Goal: Task Accomplishment & Management: Complete application form

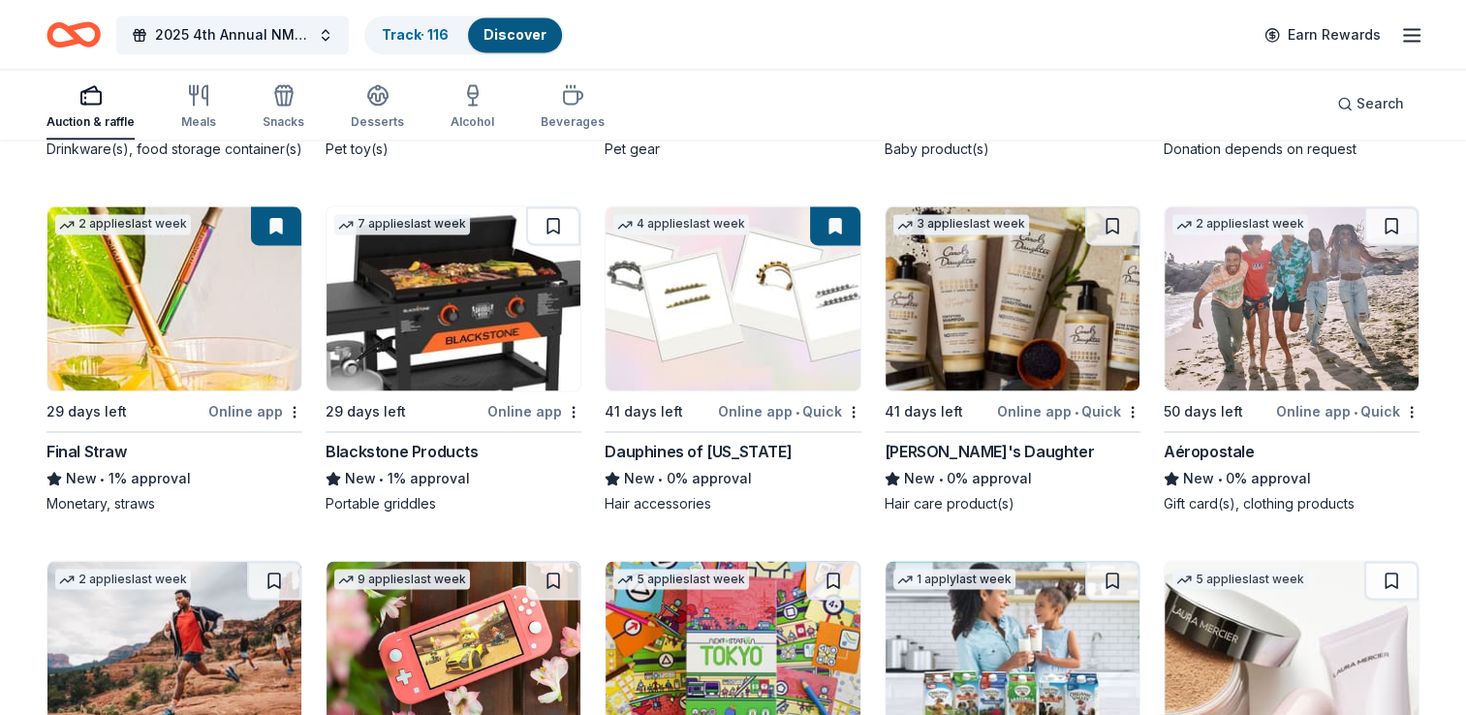
scroll to position [10446, 0]
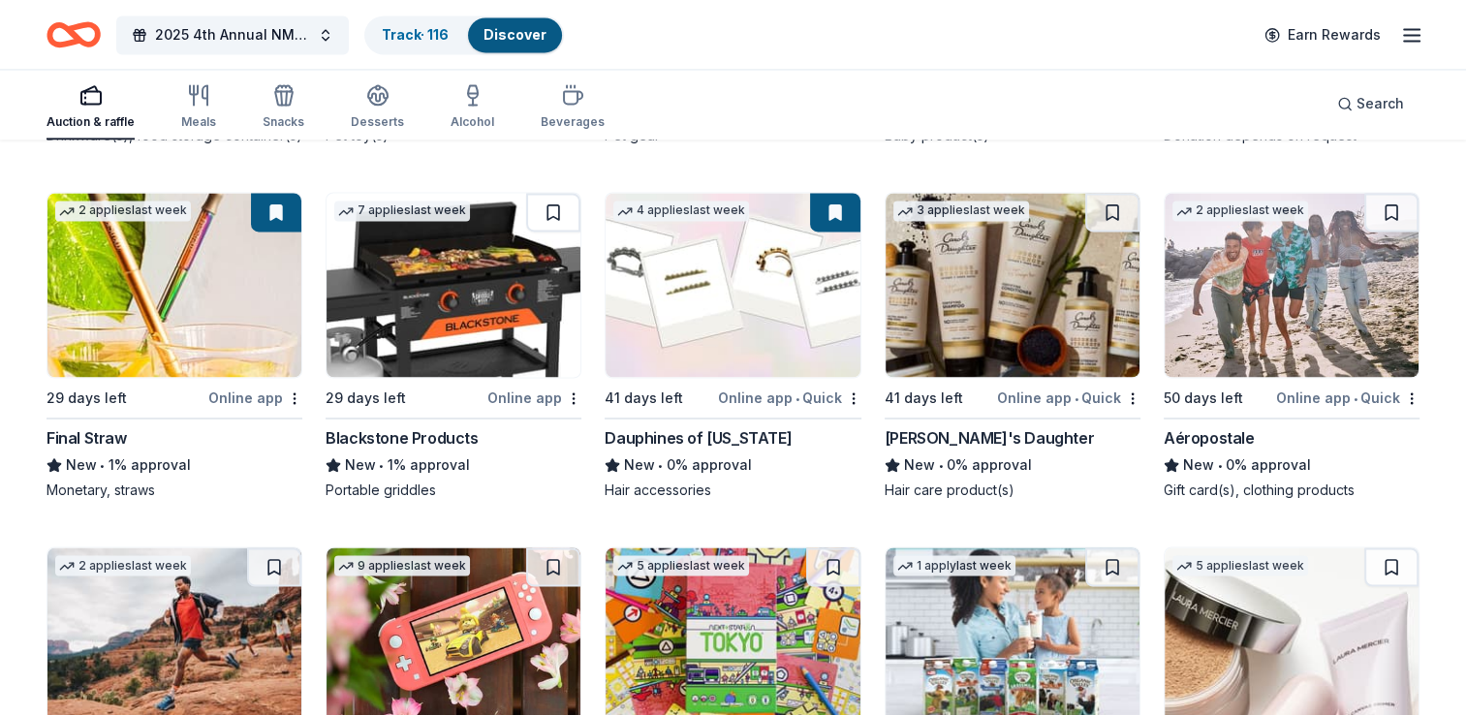
click at [950, 428] on div "Carol's Daughter" at bounding box center [989, 437] width 209 height 23
click at [1252, 320] on img at bounding box center [1292, 285] width 254 height 184
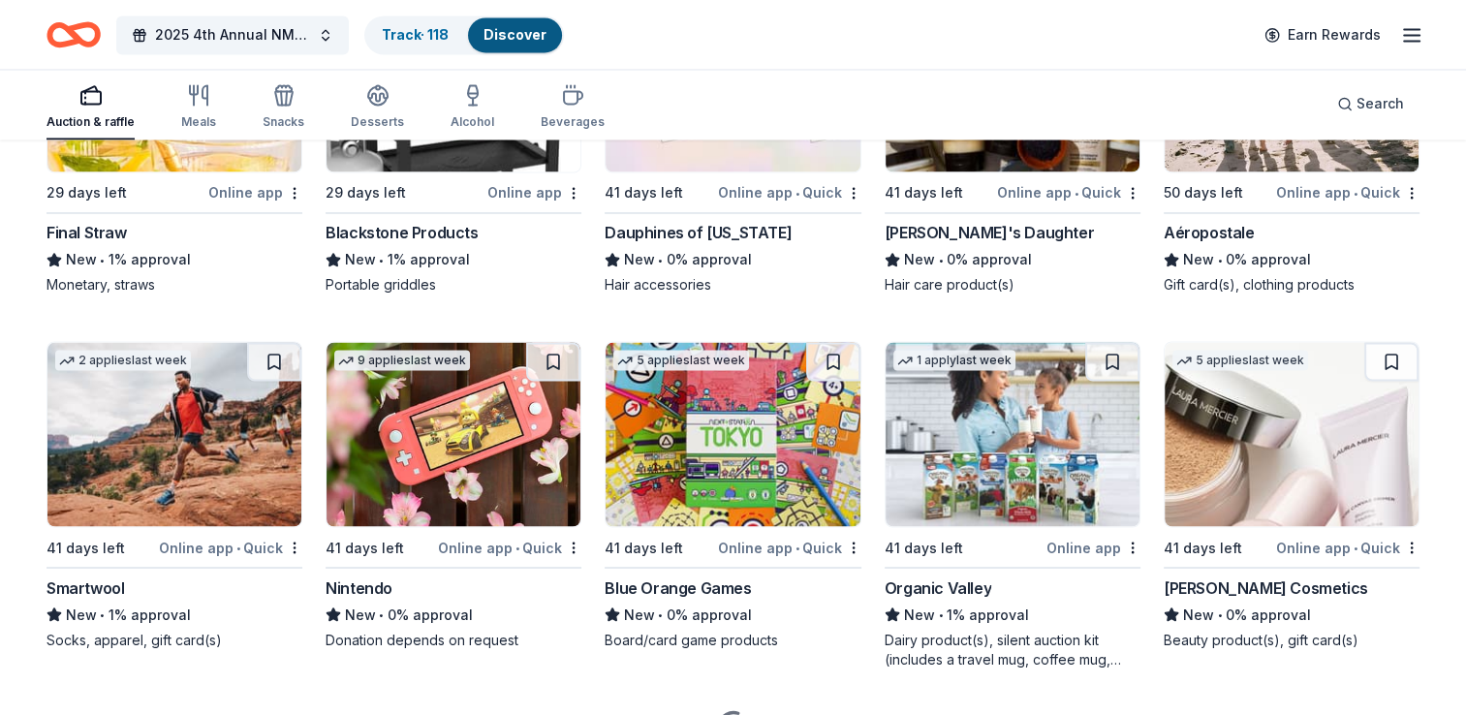
scroll to position [10691, 0]
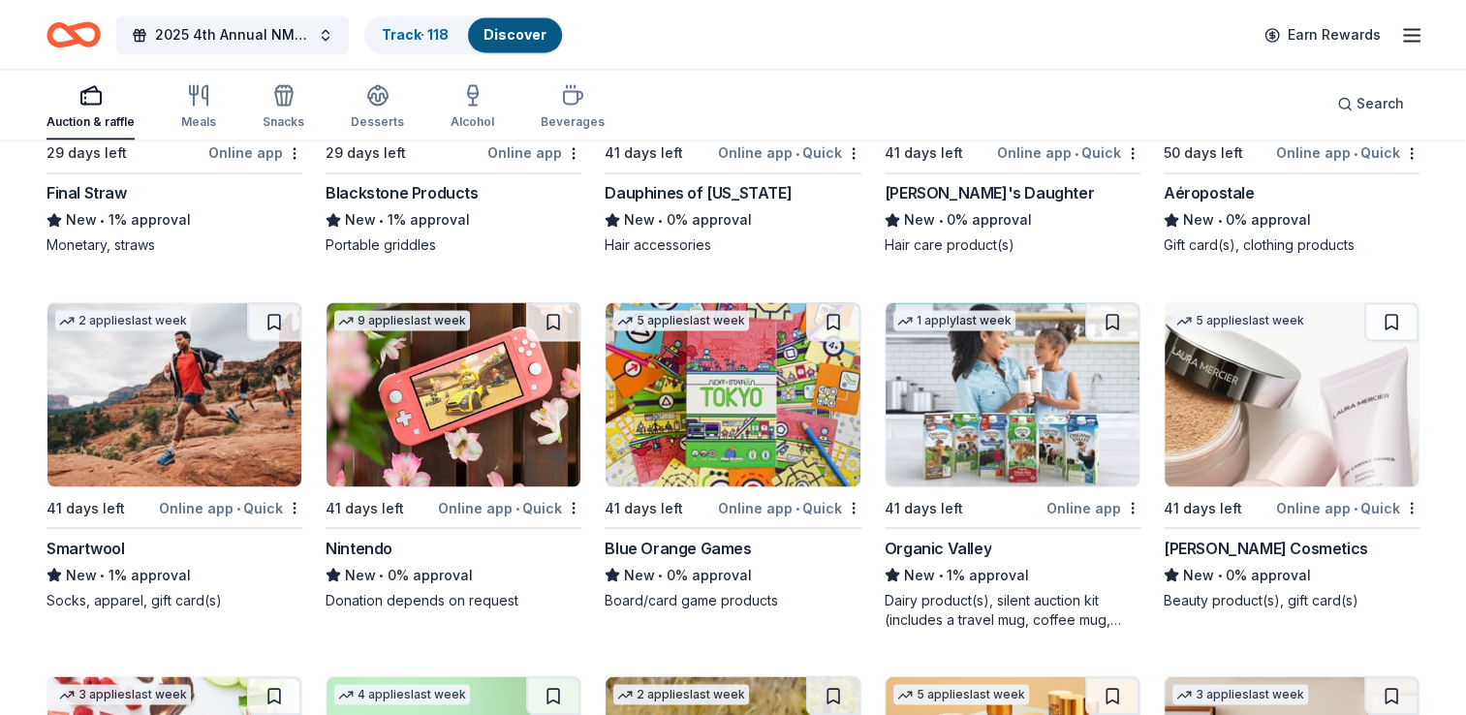
click at [201, 408] on img at bounding box center [174, 394] width 254 height 184
click at [474, 421] on img at bounding box center [454, 394] width 254 height 184
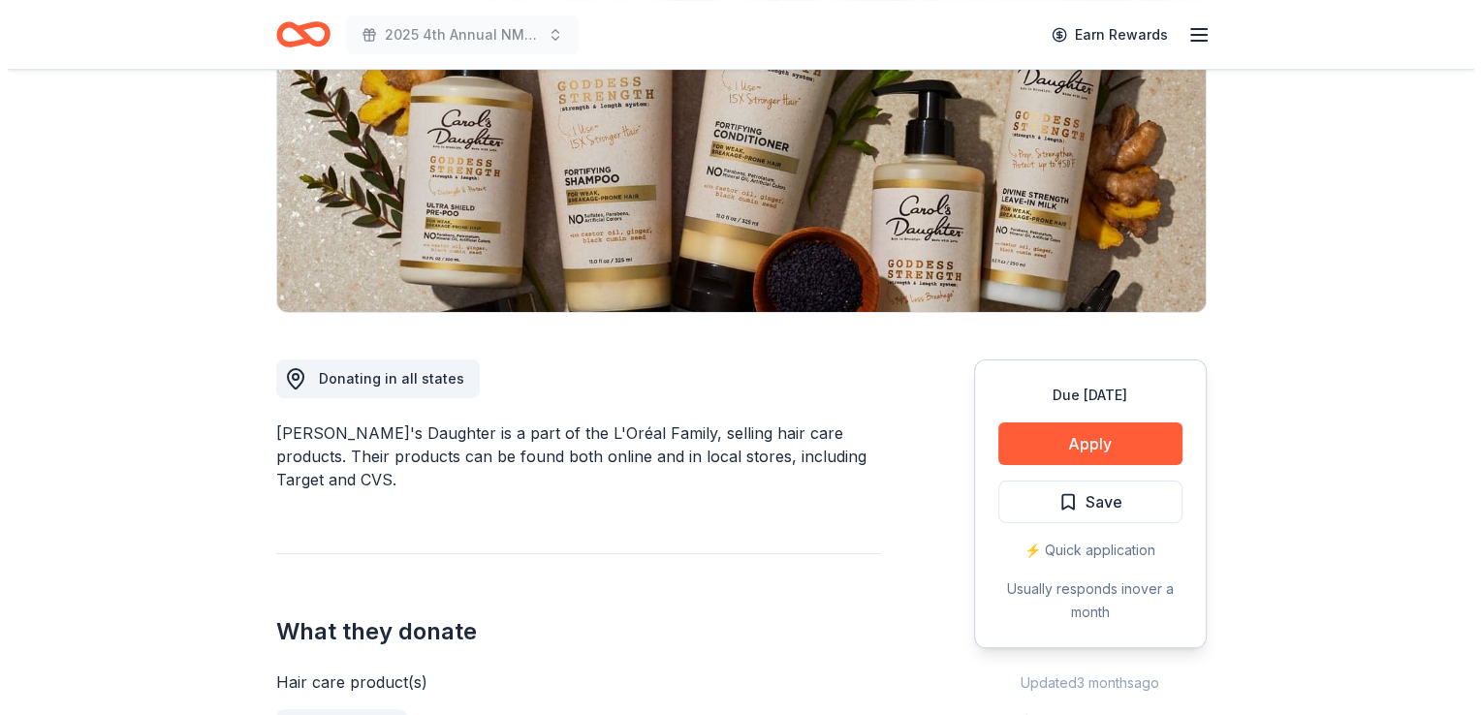
scroll to position [301, 0]
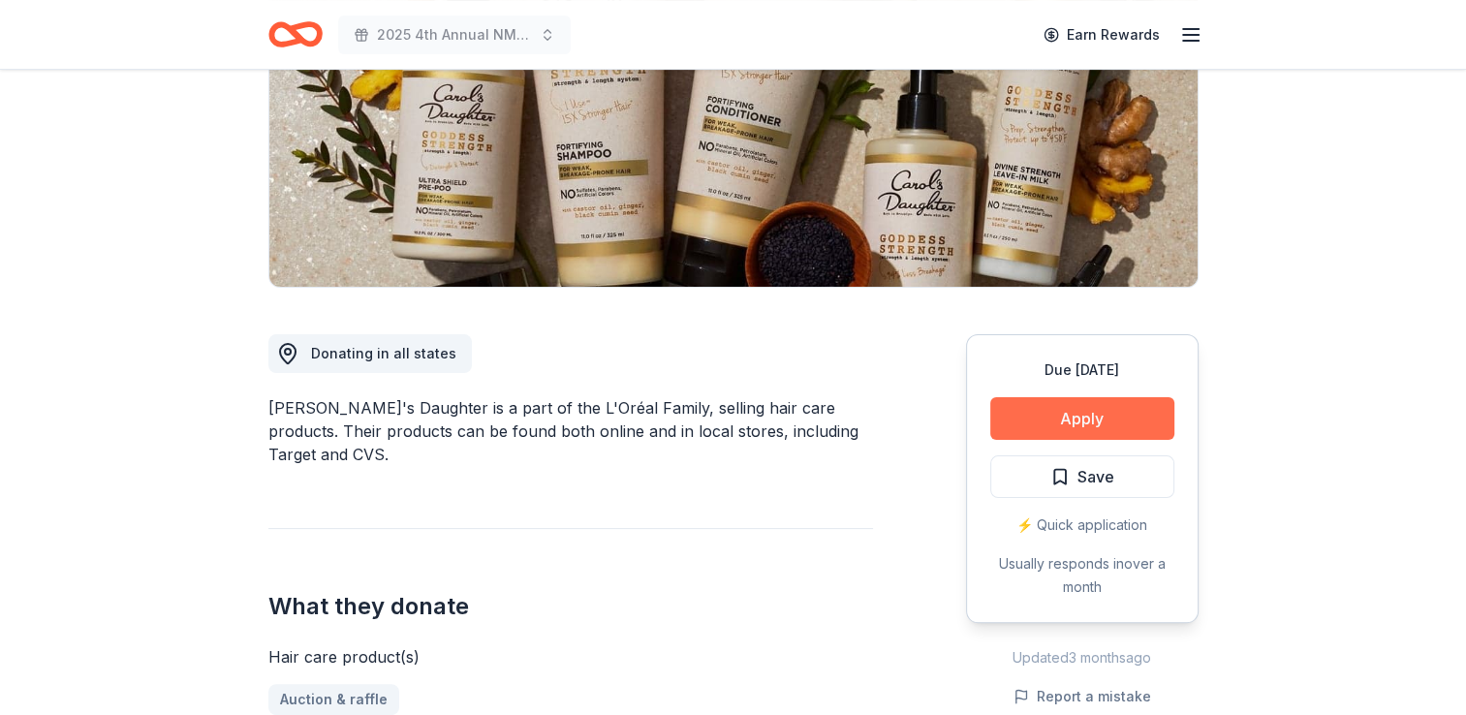
click at [1068, 421] on button "Apply" at bounding box center [1082, 418] width 184 height 43
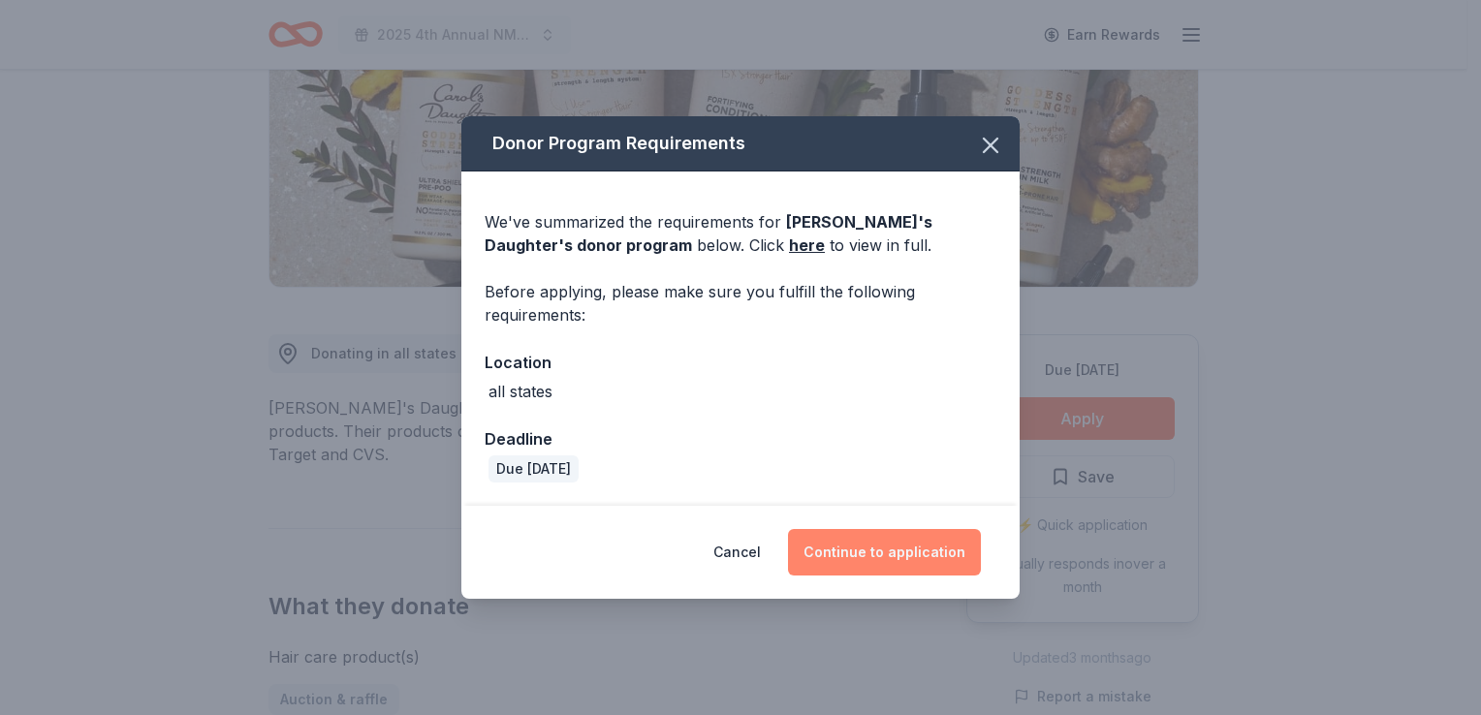
click at [857, 560] on button "Continue to application" at bounding box center [884, 552] width 193 height 47
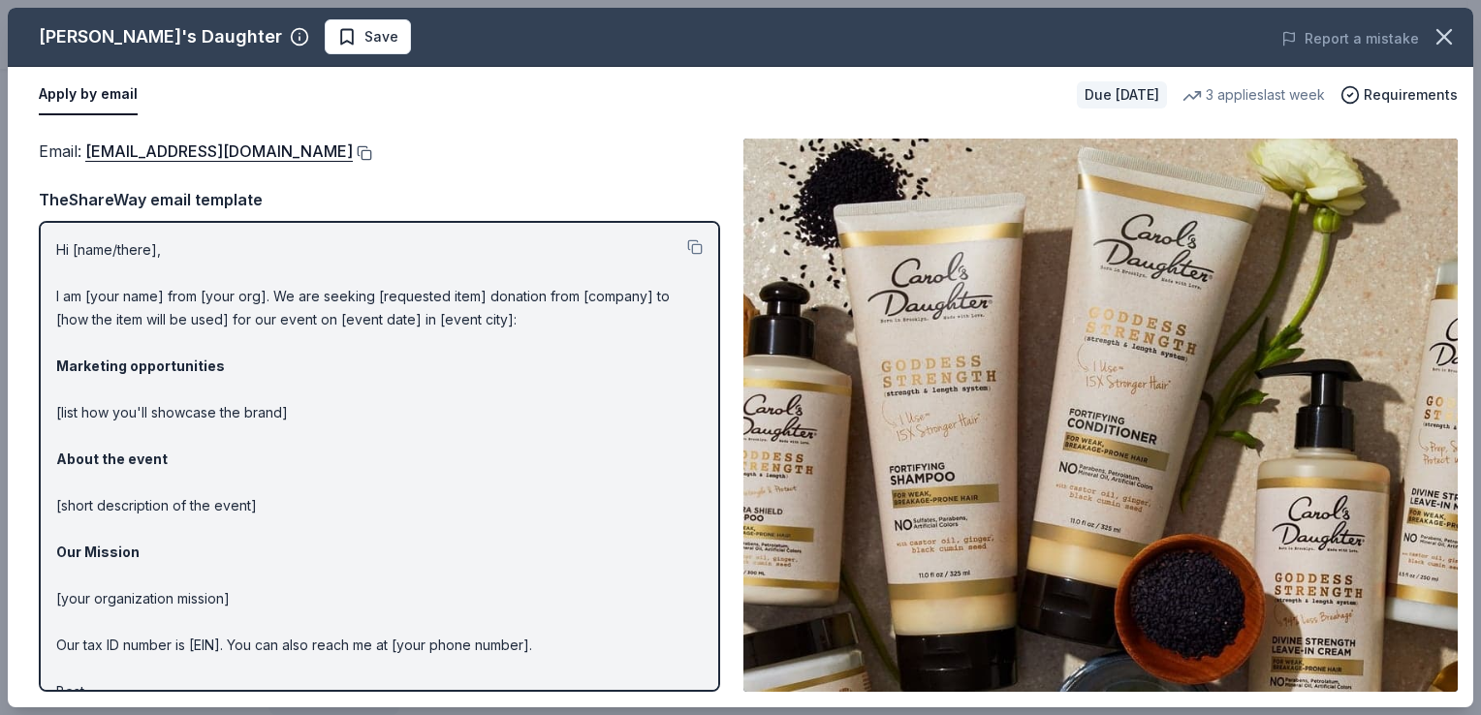
click at [359, 149] on button at bounding box center [362, 153] width 19 height 16
click at [325, 50] on button "Save" at bounding box center [368, 36] width 86 height 35
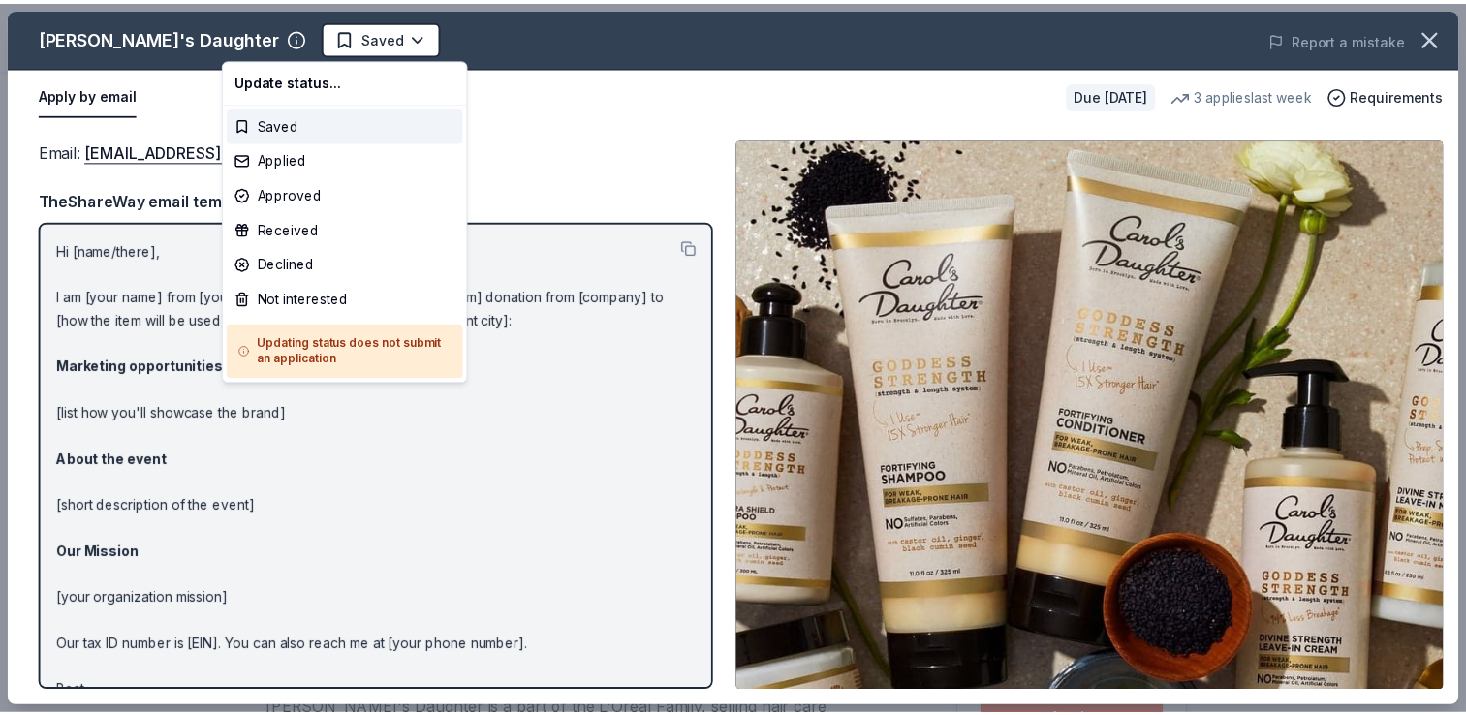
scroll to position [0, 0]
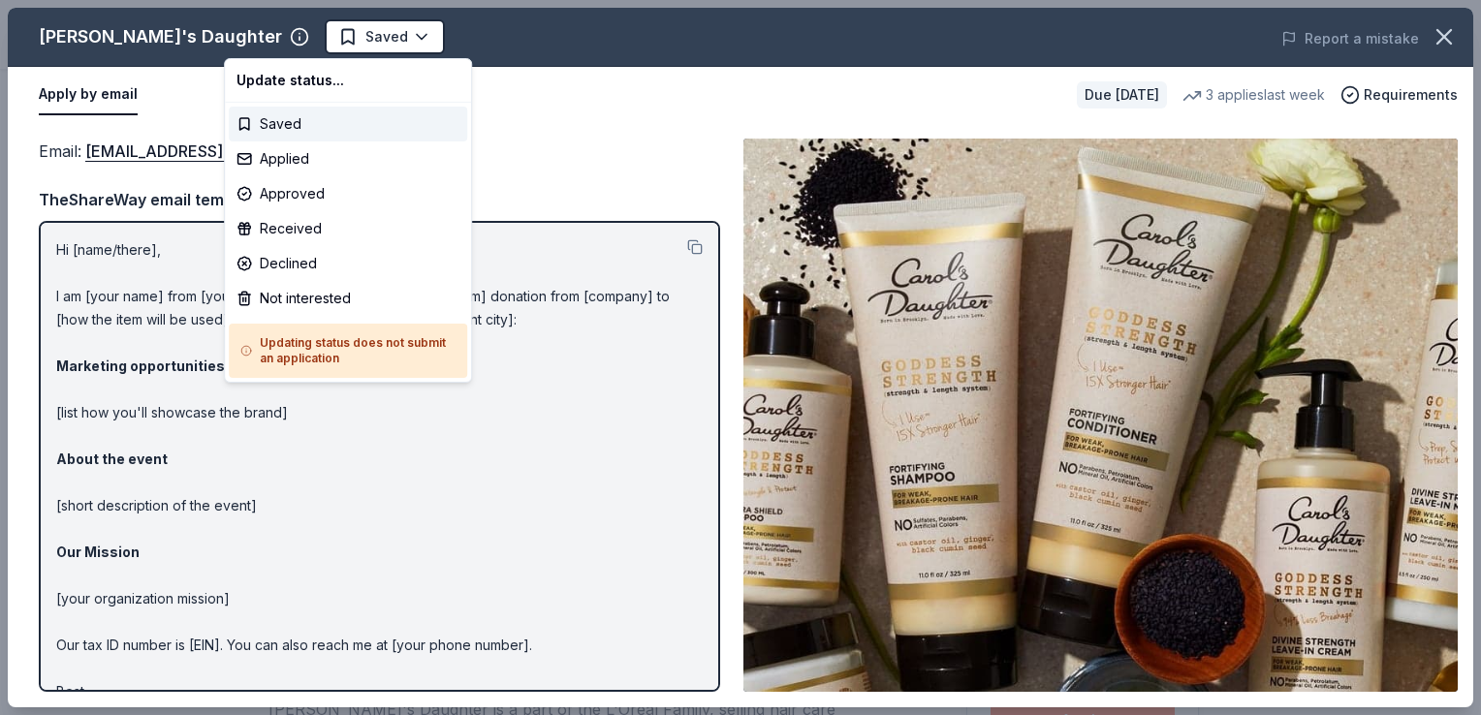
click at [283, 50] on html "2025 4th Annual NMAEYC Snowball Gala Saved Apply Due in 41 days Share Carol's D…" at bounding box center [740, 357] width 1481 height 715
click at [275, 153] on div "Applied" at bounding box center [348, 158] width 238 height 35
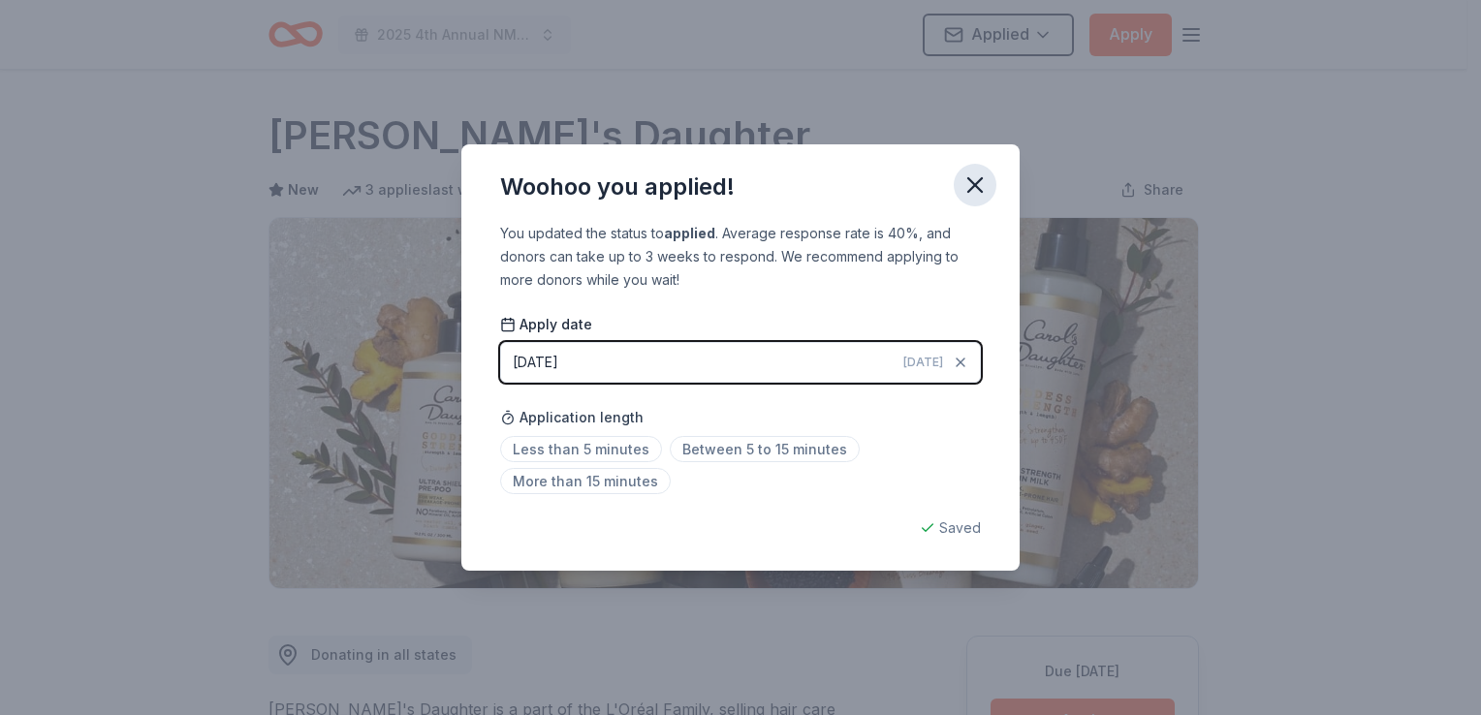
click at [981, 191] on icon "button" at bounding box center [975, 185] width 14 height 14
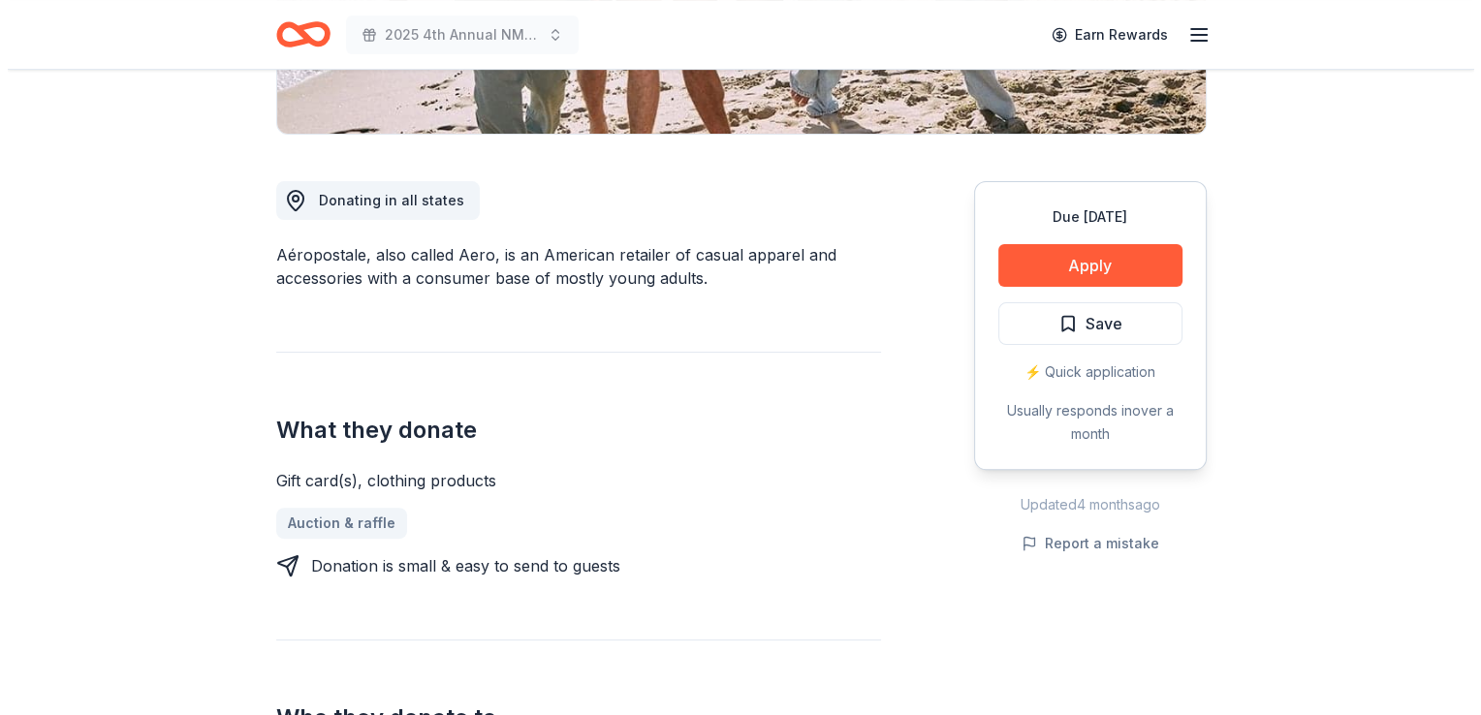
scroll to position [477, 0]
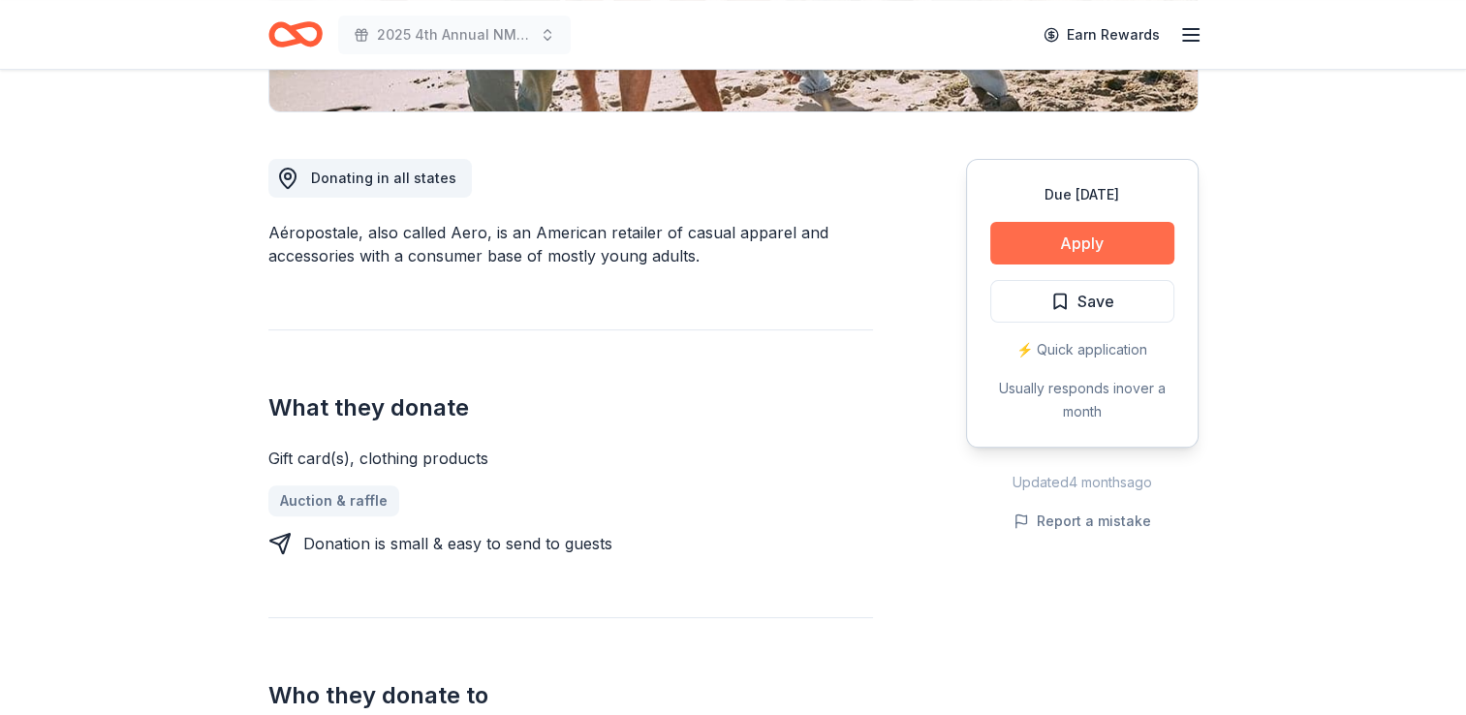
click at [1083, 234] on button "Apply" at bounding box center [1082, 243] width 184 height 43
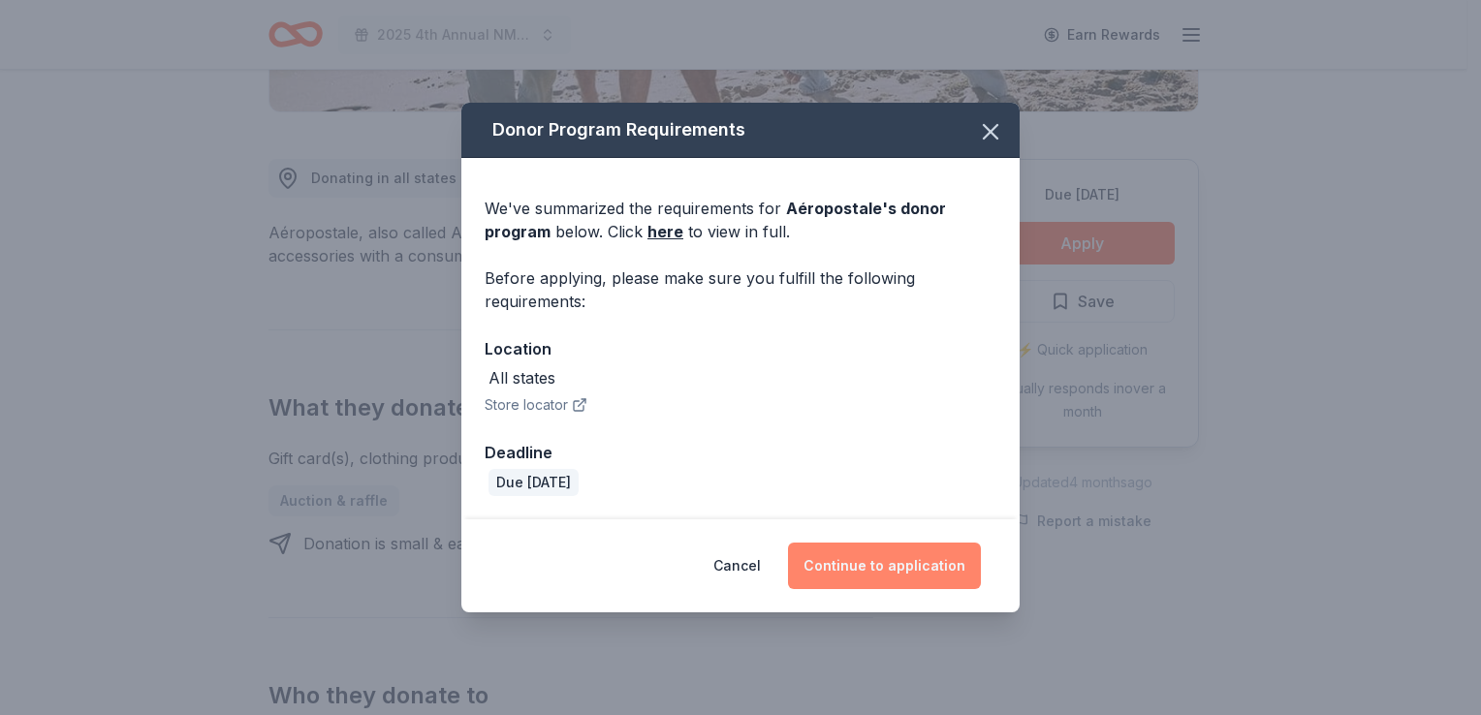
click at [882, 580] on button "Continue to application" at bounding box center [884, 566] width 193 height 47
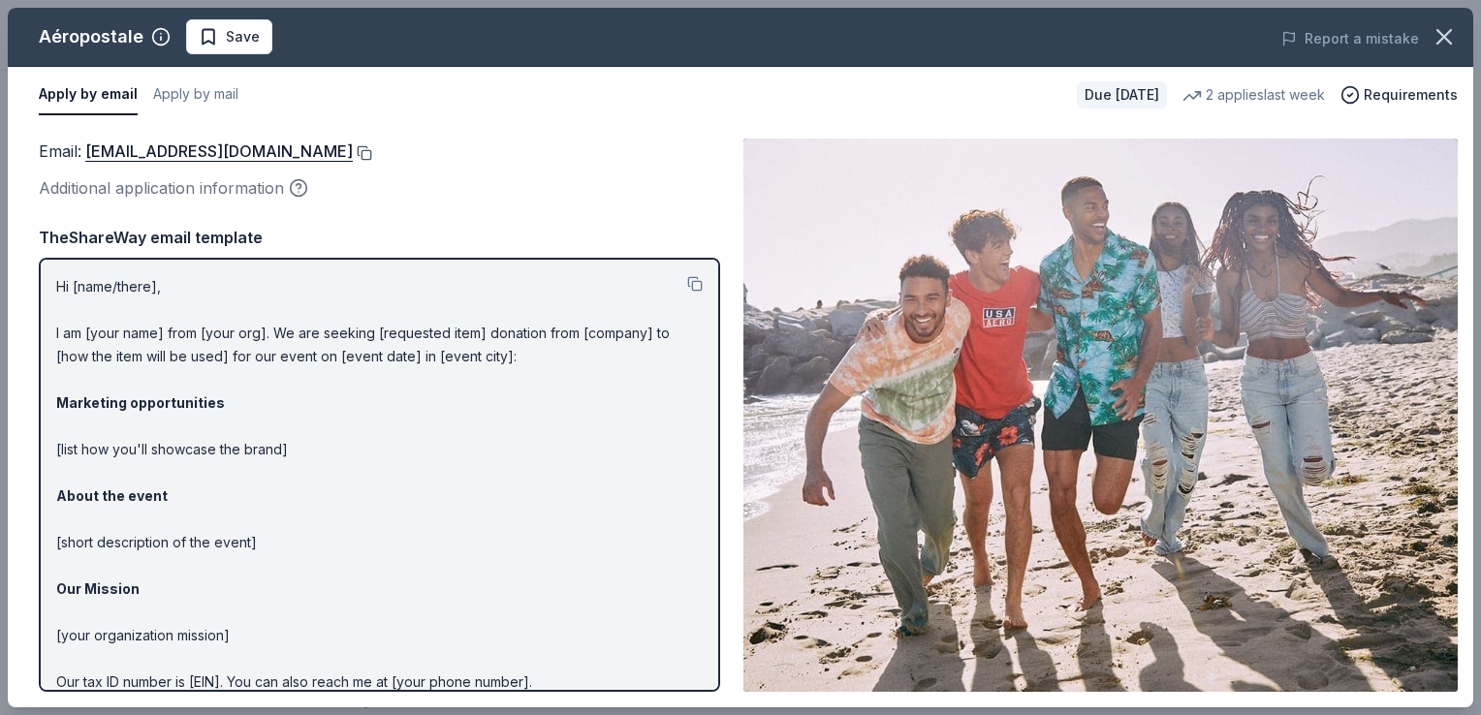
click at [372, 154] on button at bounding box center [362, 153] width 19 height 16
click at [236, 48] on button "Save" at bounding box center [229, 36] width 86 height 35
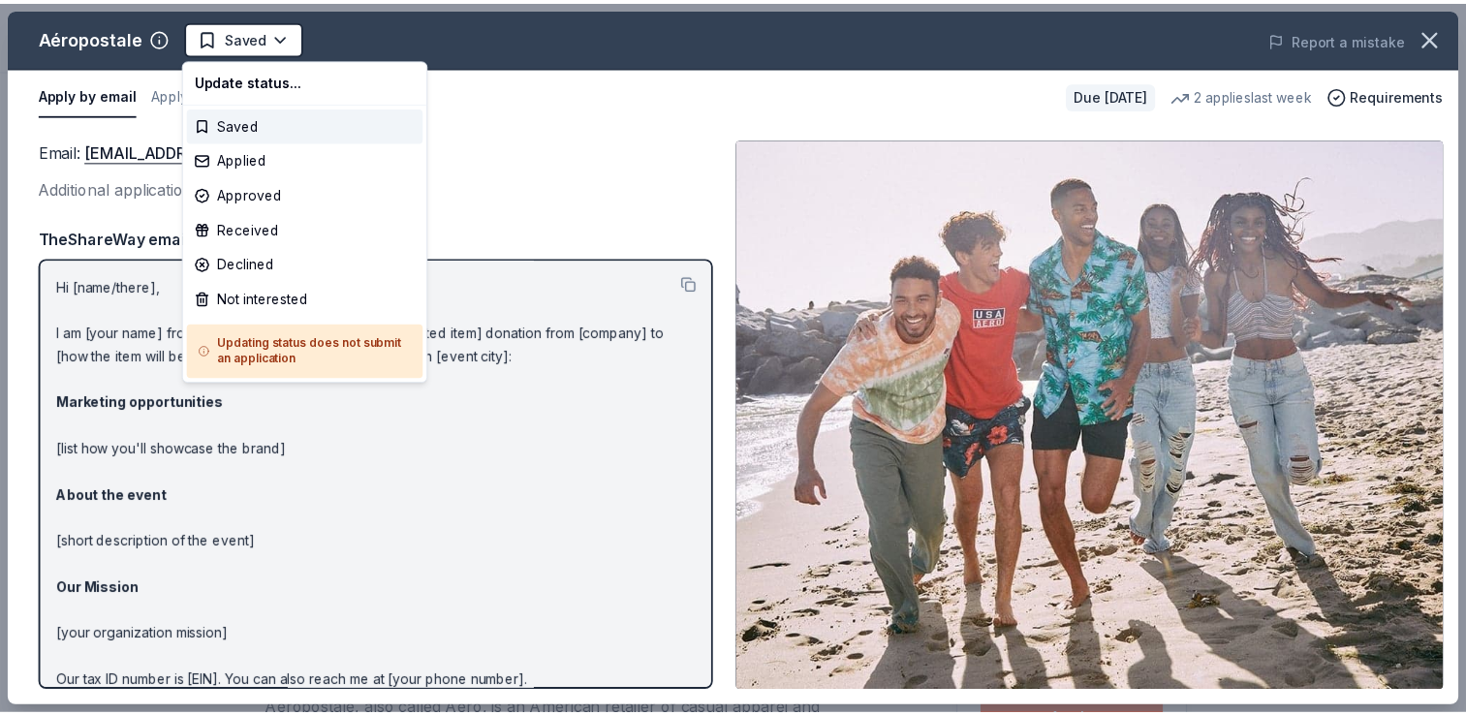
scroll to position [0, 0]
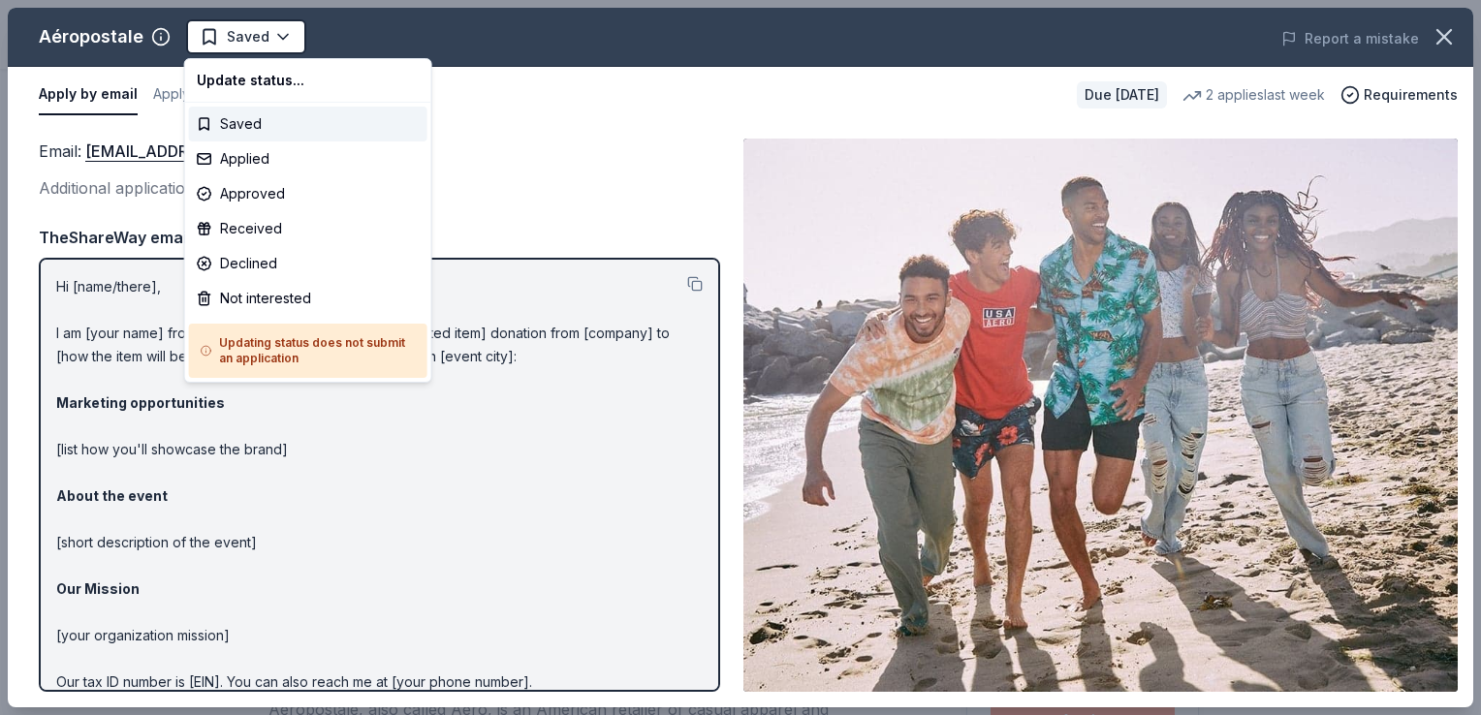
click at [236, 48] on html "2025 4th Annual NMAEYC Snowball Gala Saved Apply Due in 50 days Share Aéroposta…" at bounding box center [740, 357] width 1481 height 715
click at [230, 152] on div "Applied" at bounding box center [308, 158] width 238 height 35
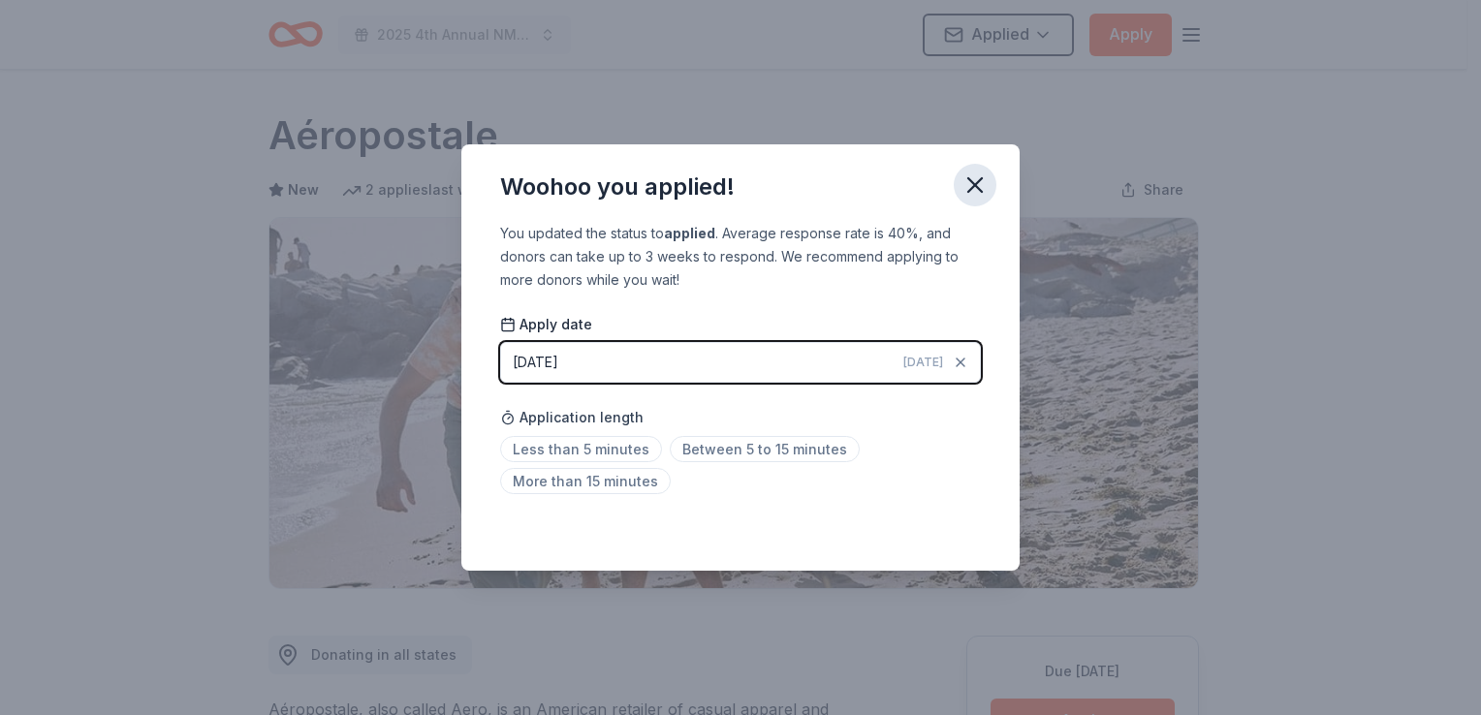
click at [973, 188] on icon "button" at bounding box center [975, 185] width 14 height 14
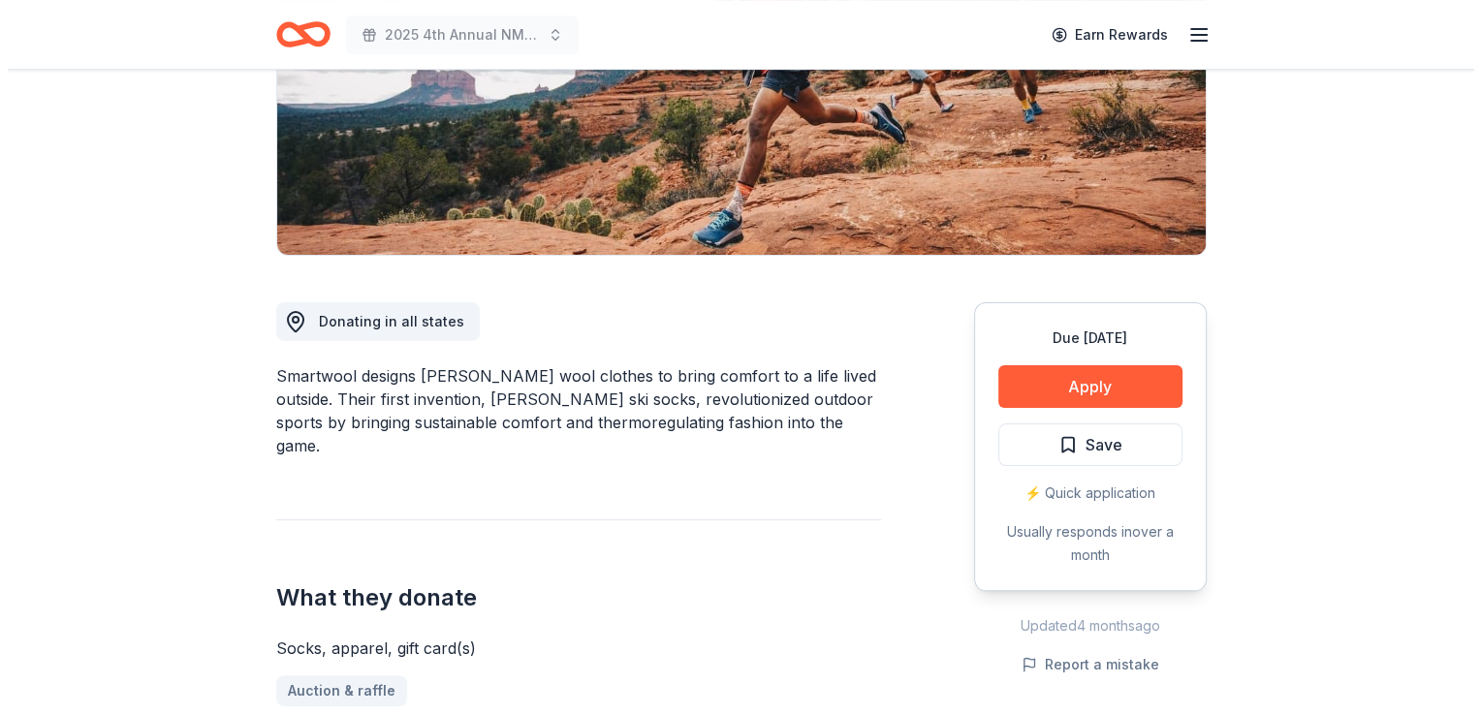
scroll to position [356, 0]
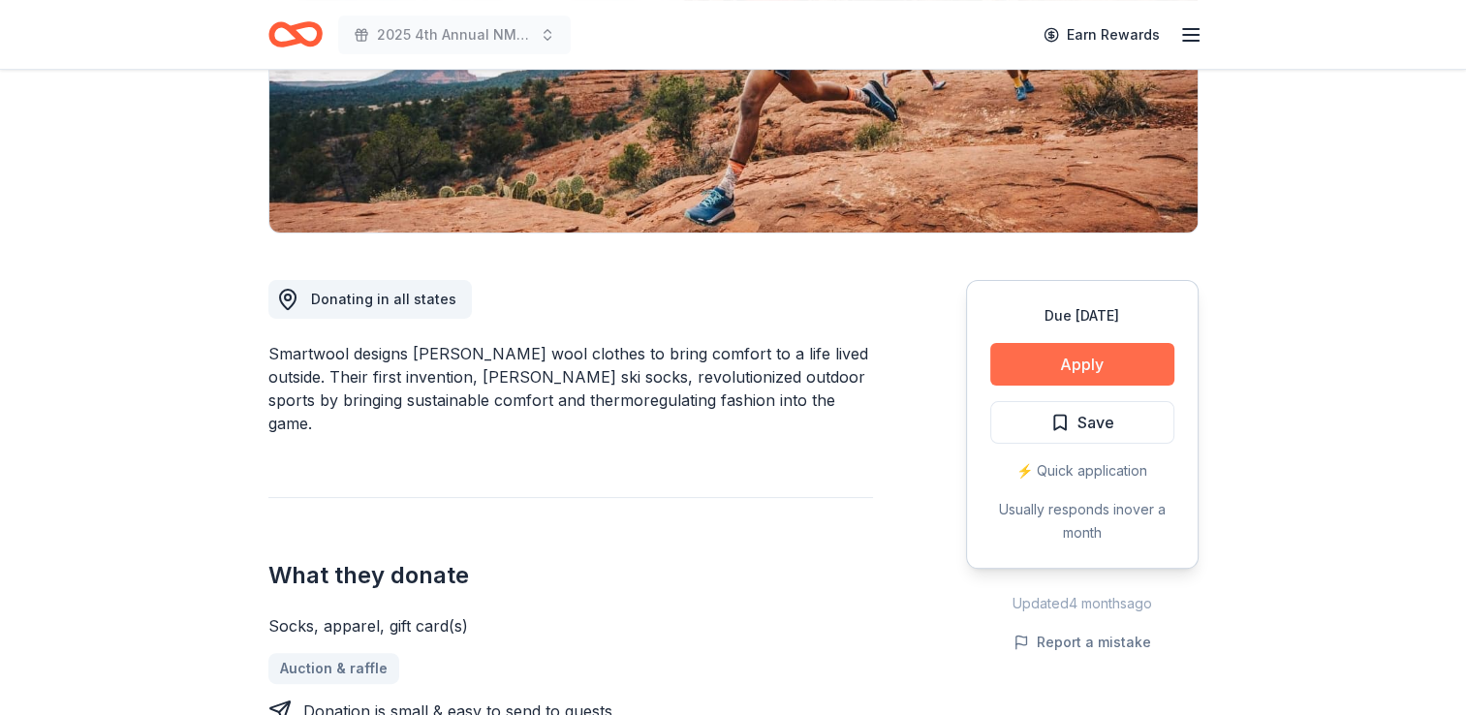
click at [1049, 374] on button "Apply" at bounding box center [1082, 364] width 184 height 43
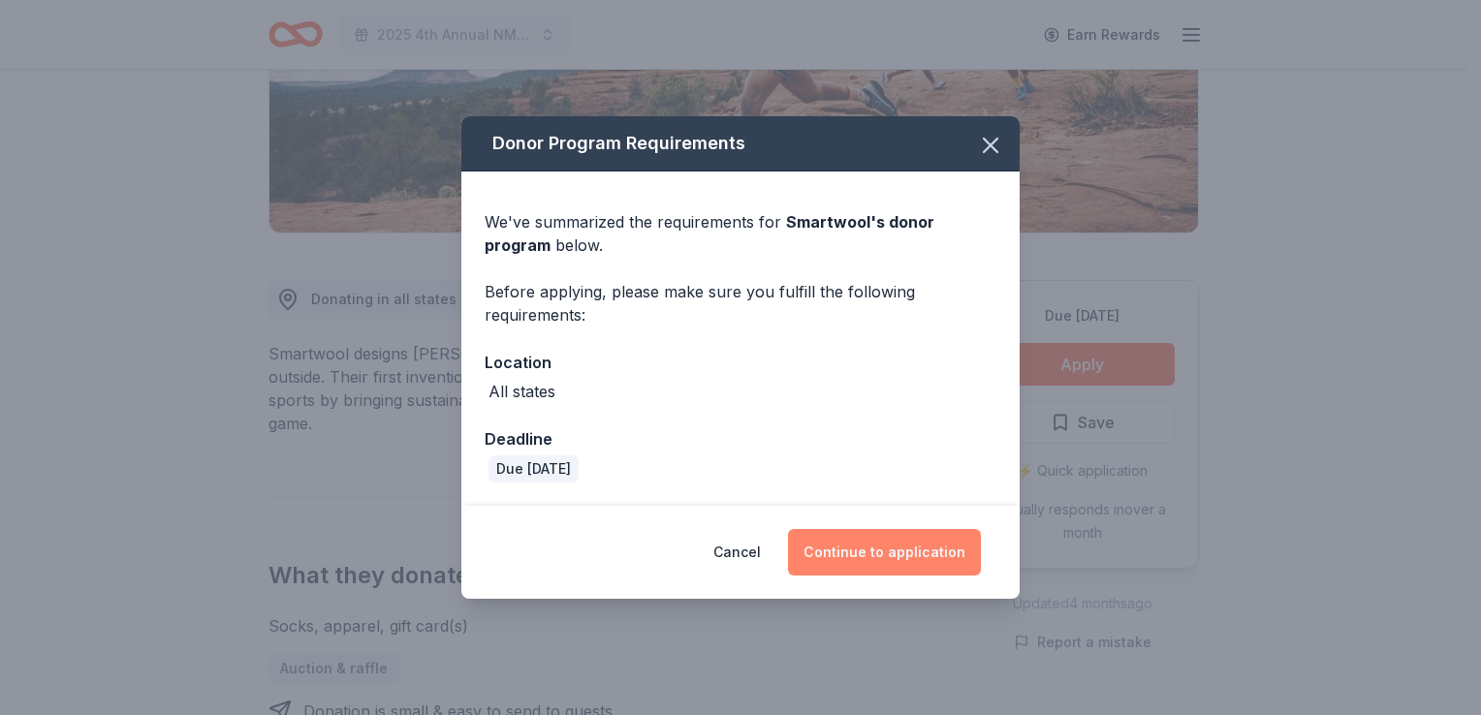
click at [866, 545] on button "Continue to application" at bounding box center [884, 552] width 193 height 47
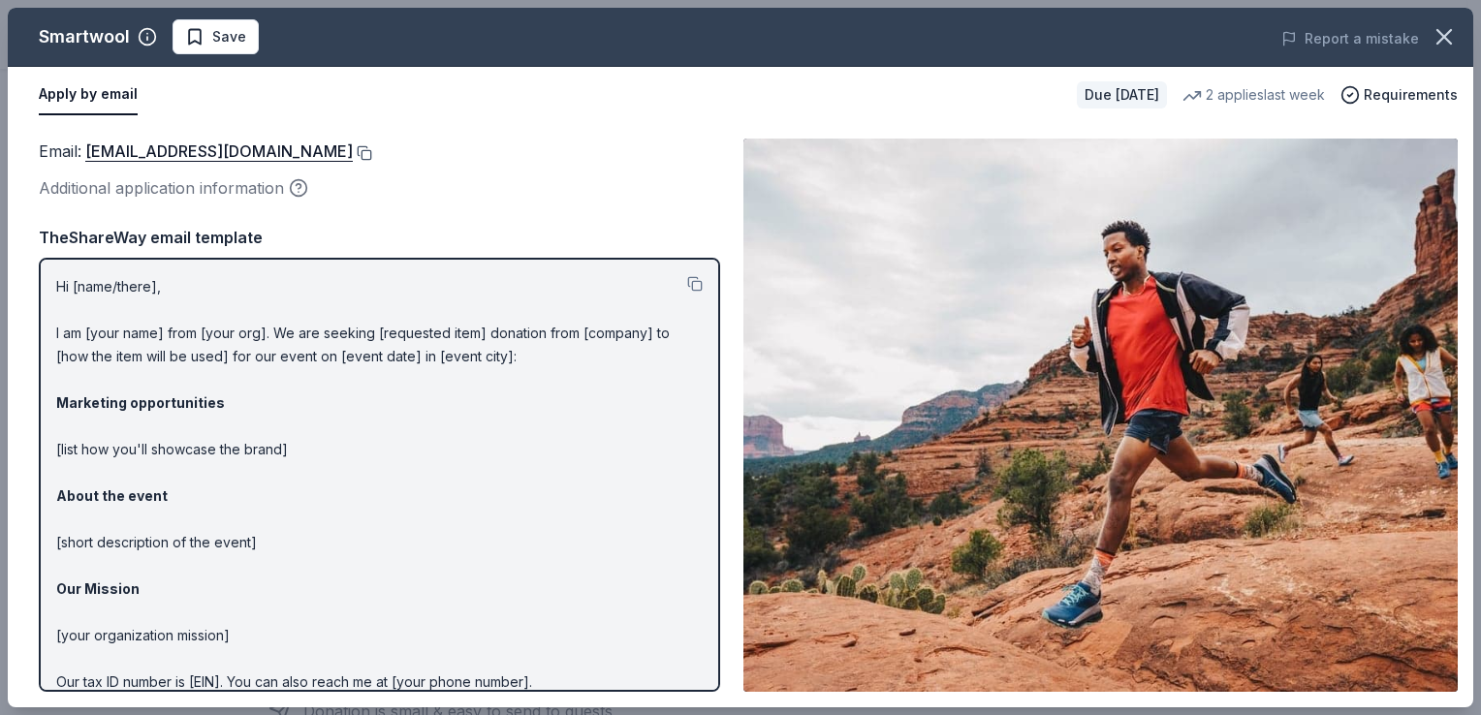
click at [353, 157] on button at bounding box center [362, 153] width 19 height 16
click at [220, 46] on span "Save" at bounding box center [229, 36] width 34 height 23
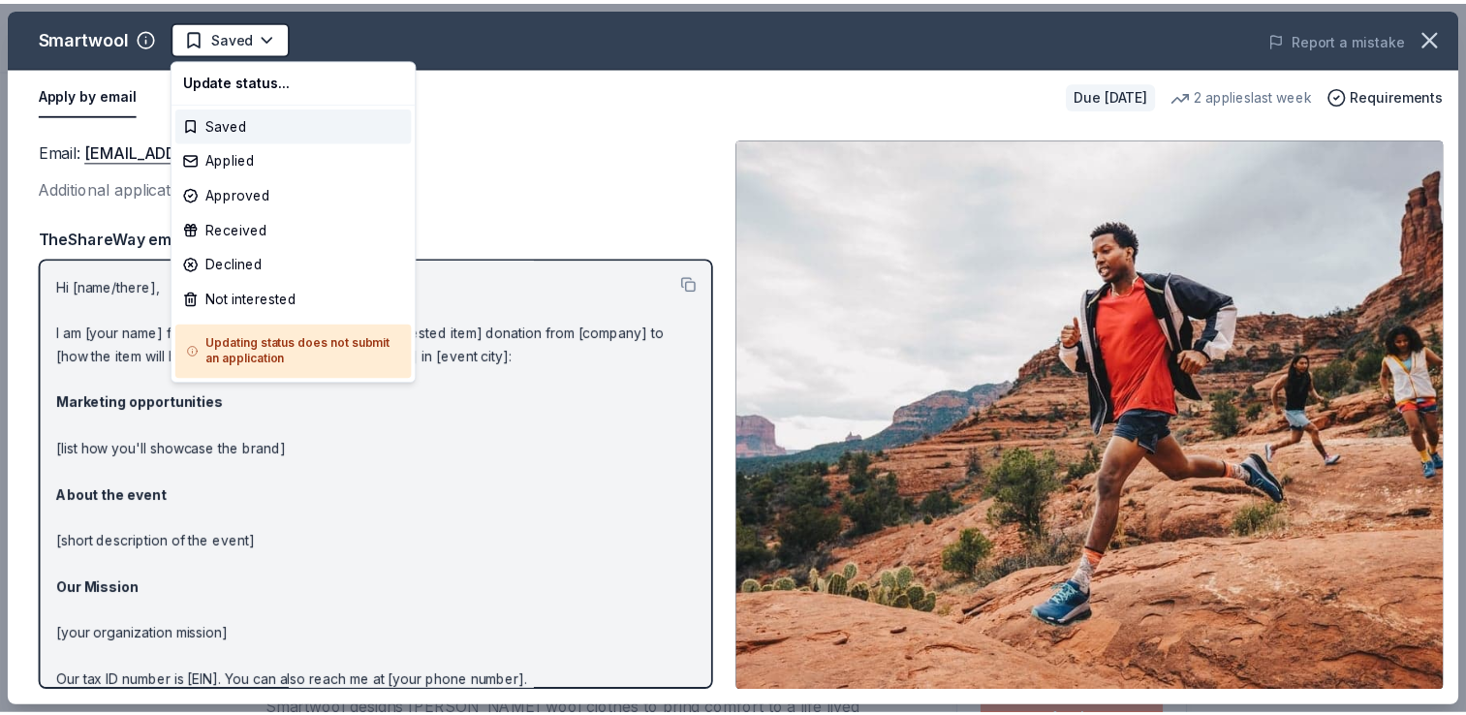
scroll to position [0, 0]
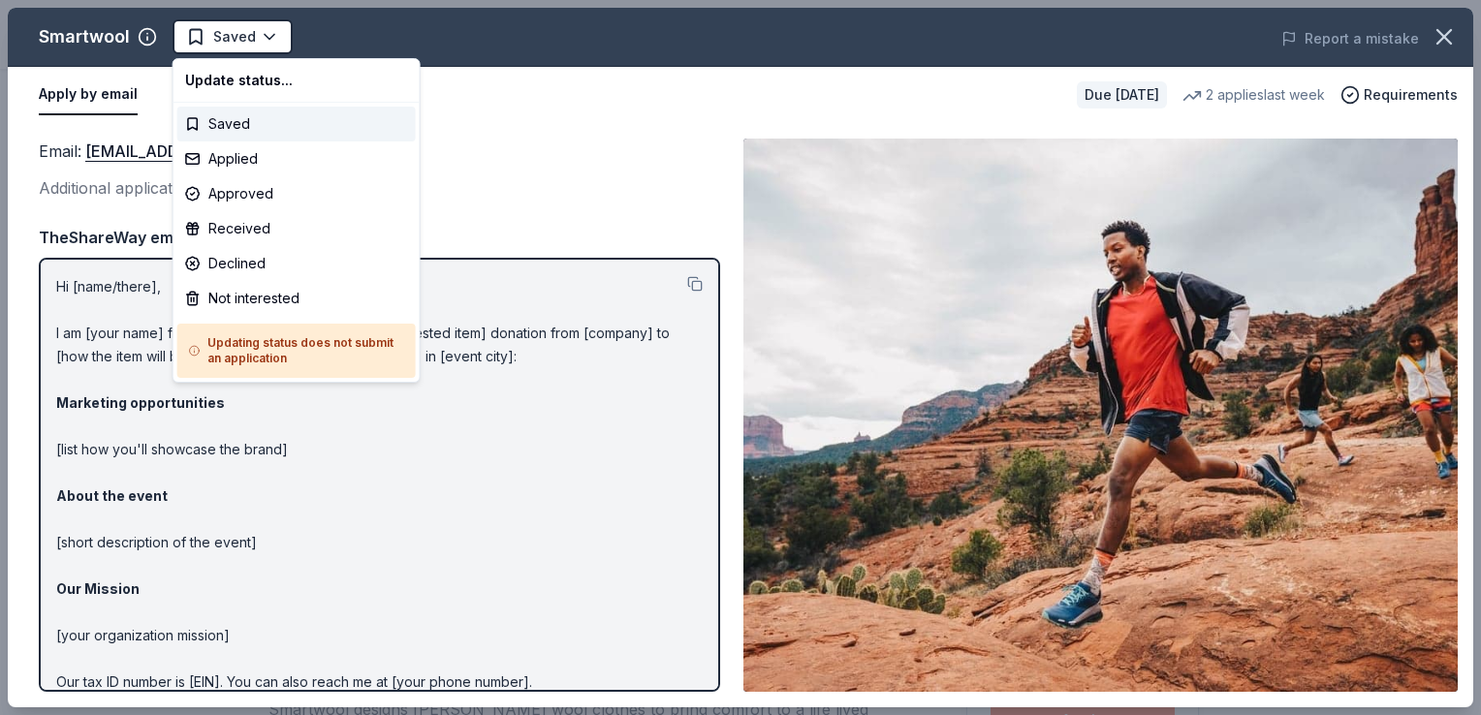
click at [220, 46] on html "2025 4th Annual NMAEYC Snowball Gala Saved Apply Due in 41 days Share Smartwool…" at bounding box center [740, 357] width 1481 height 715
click at [215, 158] on div "Applied" at bounding box center [296, 158] width 238 height 35
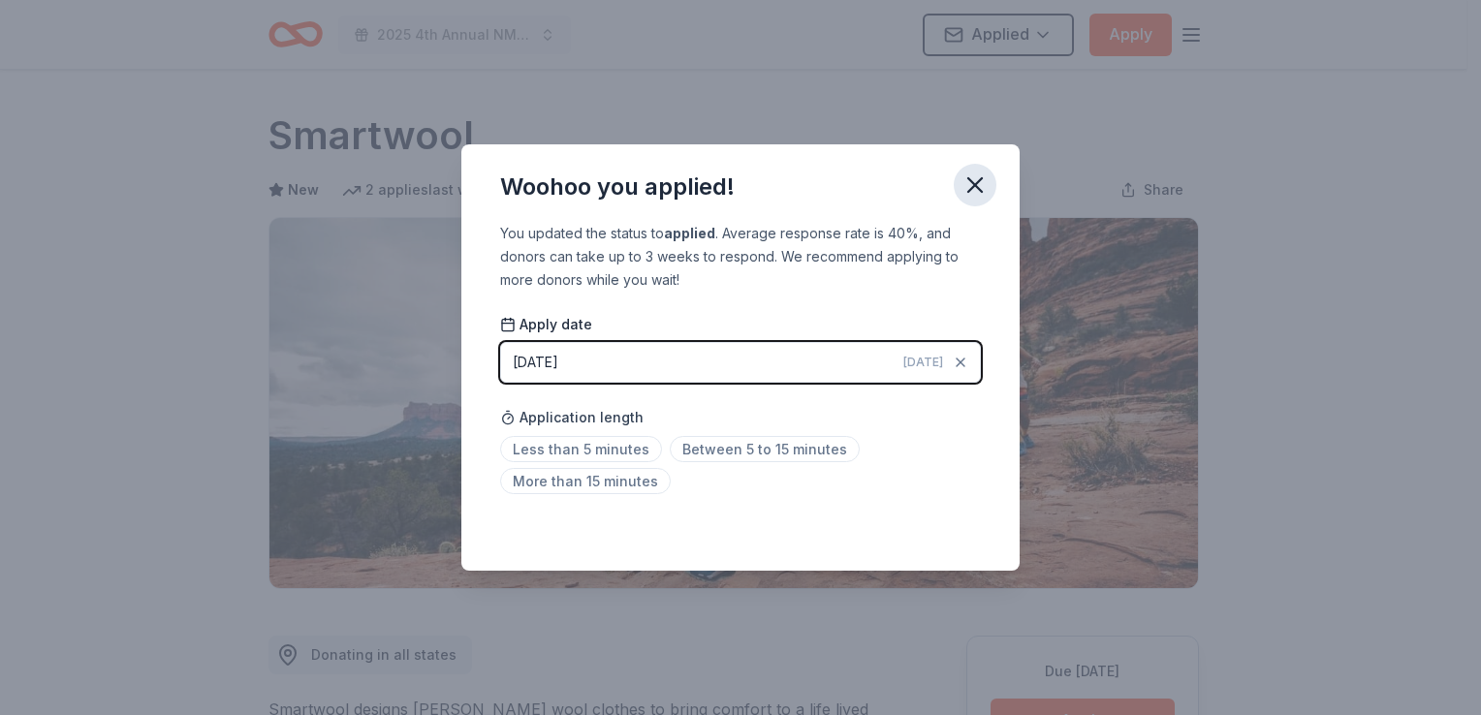
click at [973, 185] on icon "button" at bounding box center [975, 185] width 14 height 14
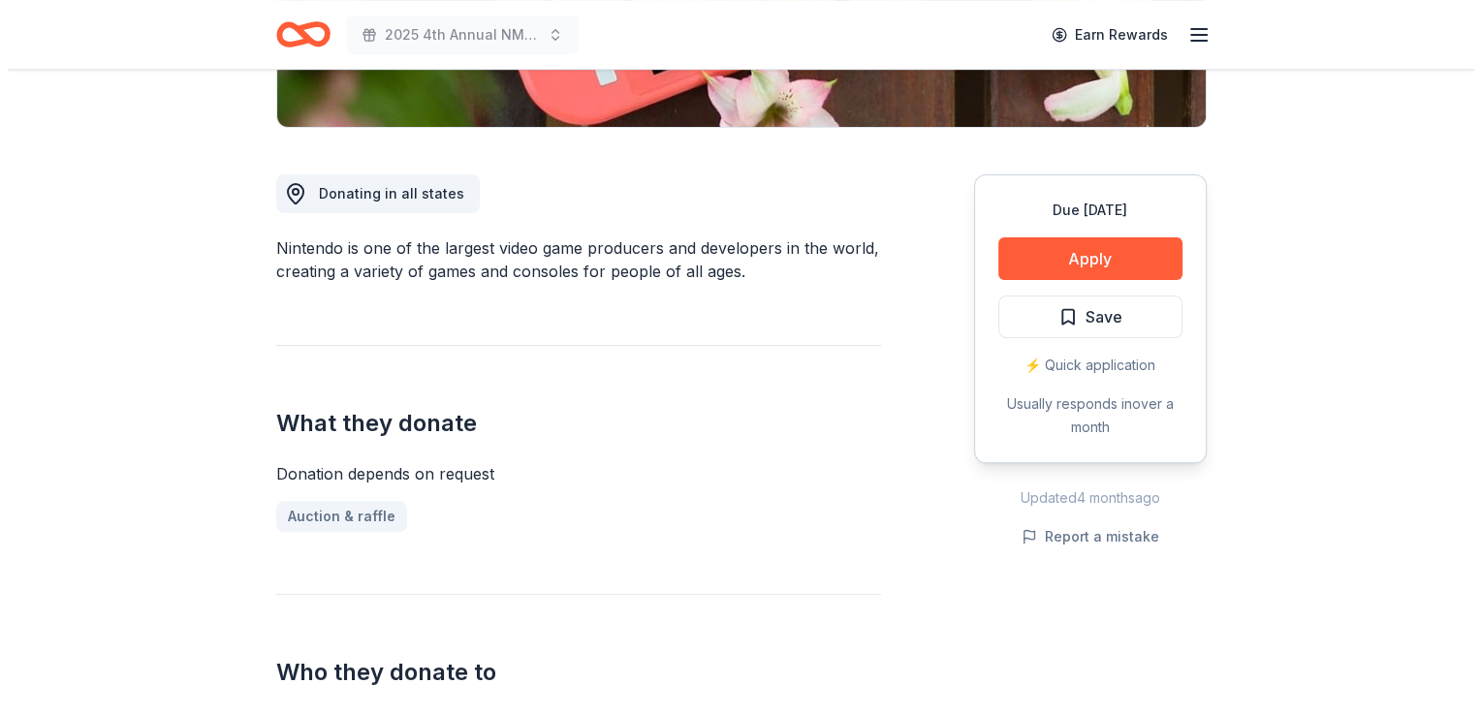
scroll to position [477, 0]
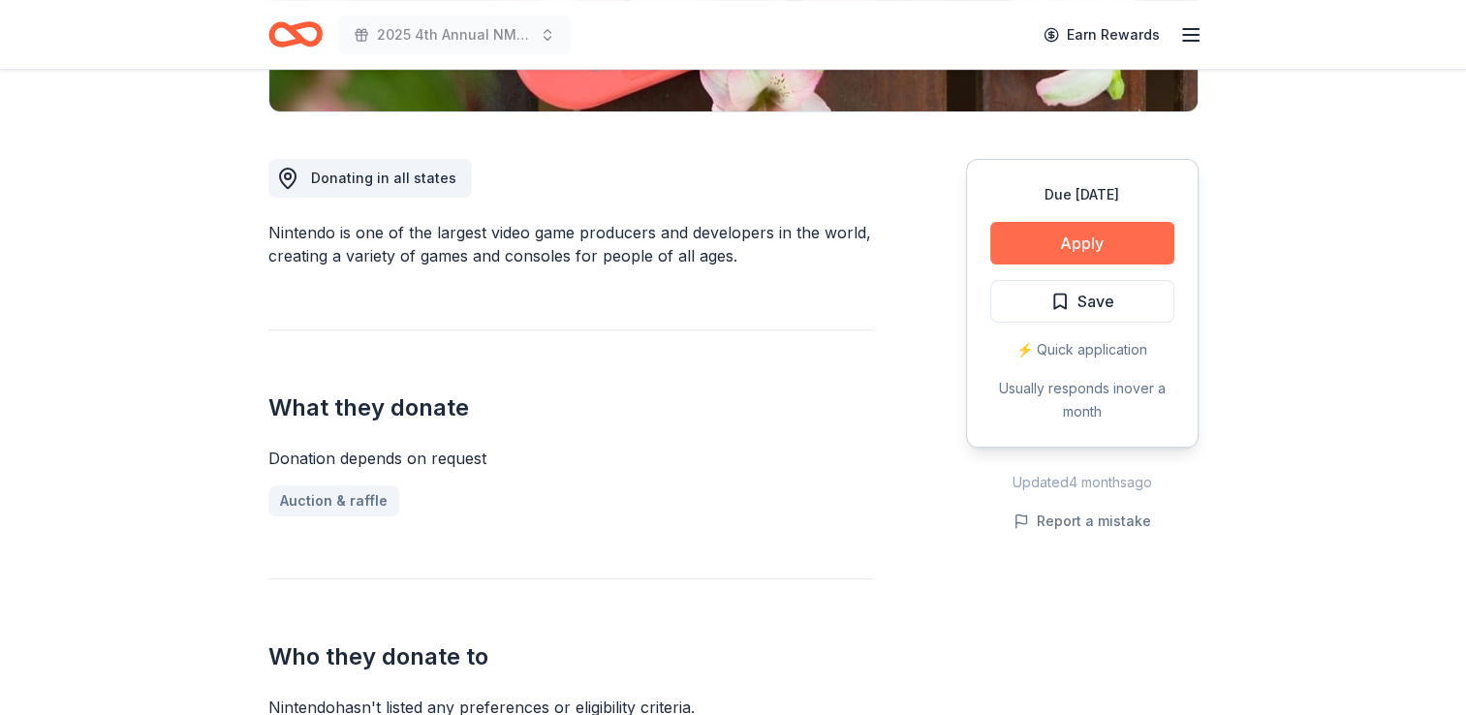
click at [1063, 237] on button "Apply" at bounding box center [1082, 243] width 184 height 43
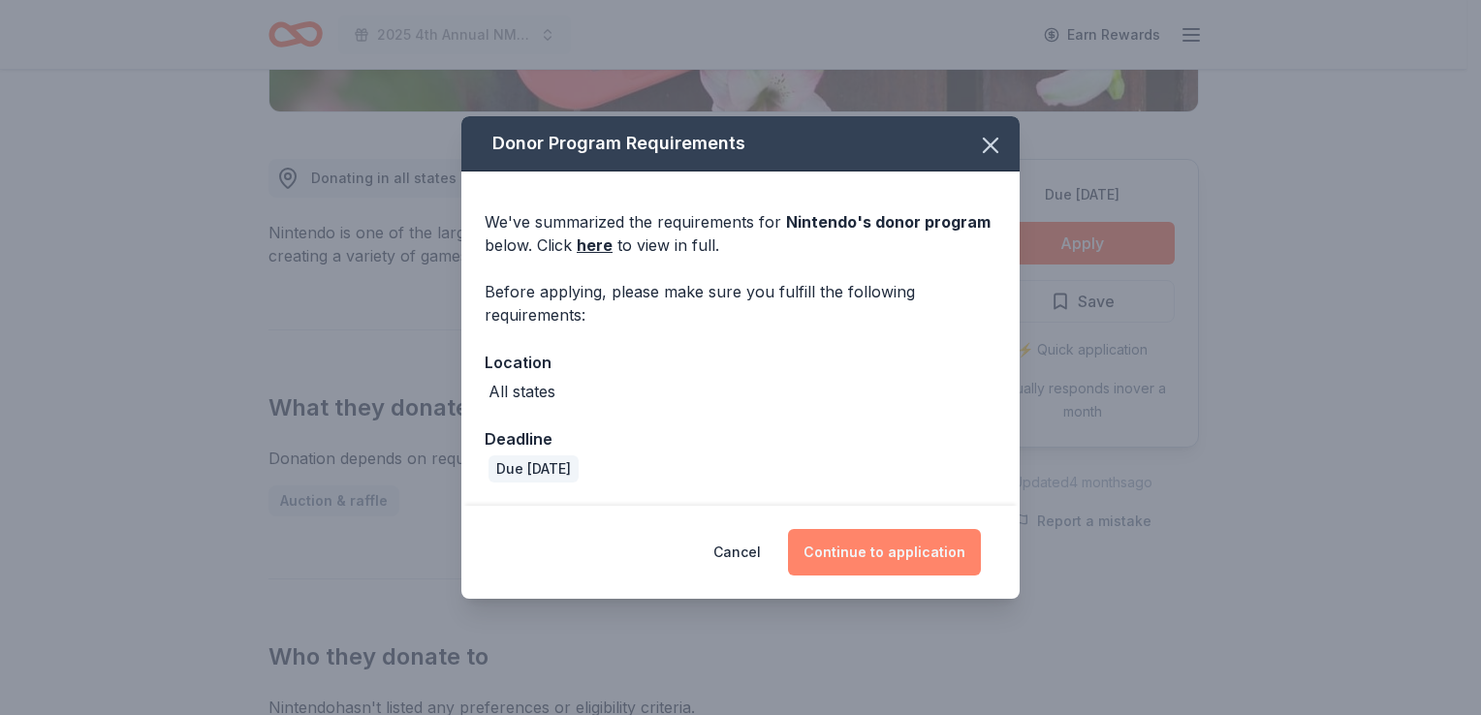
click at [883, 547] on button "Continue to application" at bounding box center [884, 552] width 193 height 47
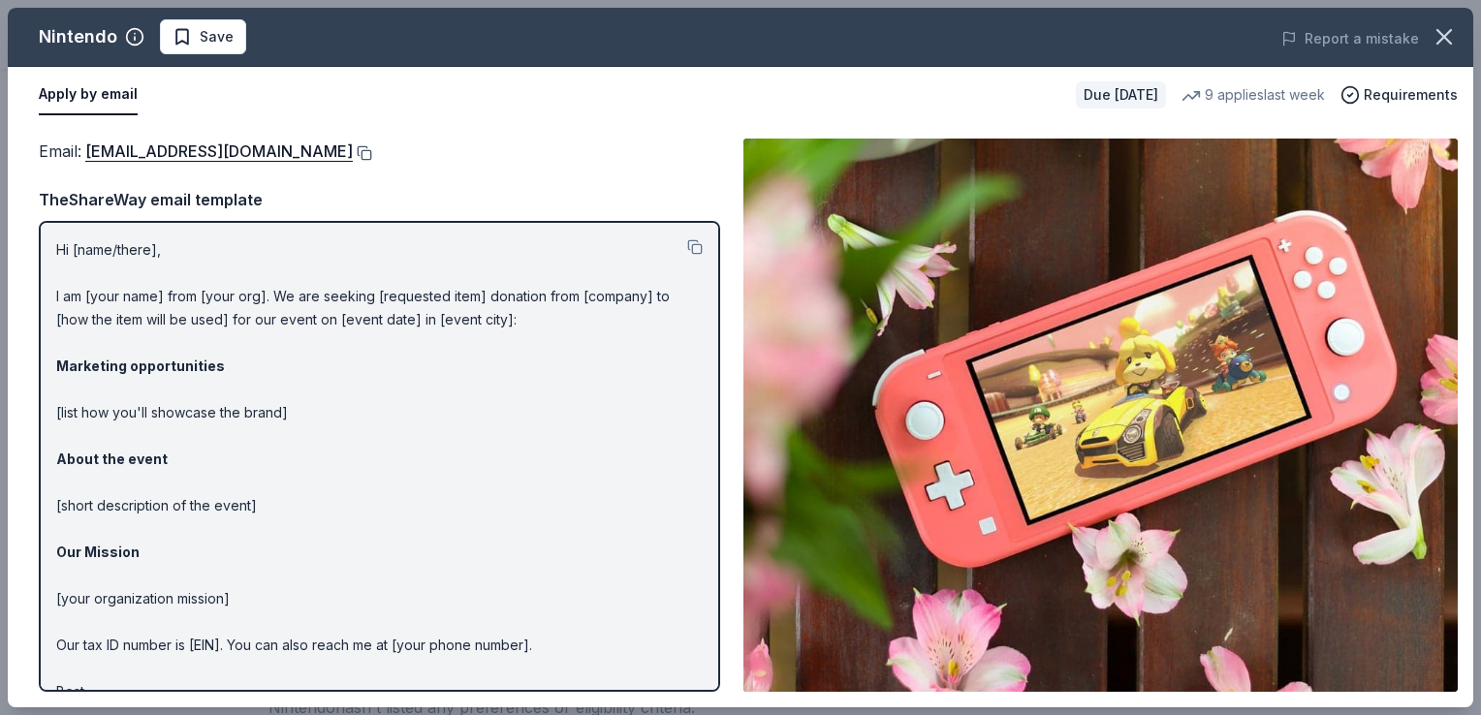
click at [372, 149] on button at bounding box center [362, 153] width 19 height 16
